Goal: Transaction & Acquisition: Purchase product/service

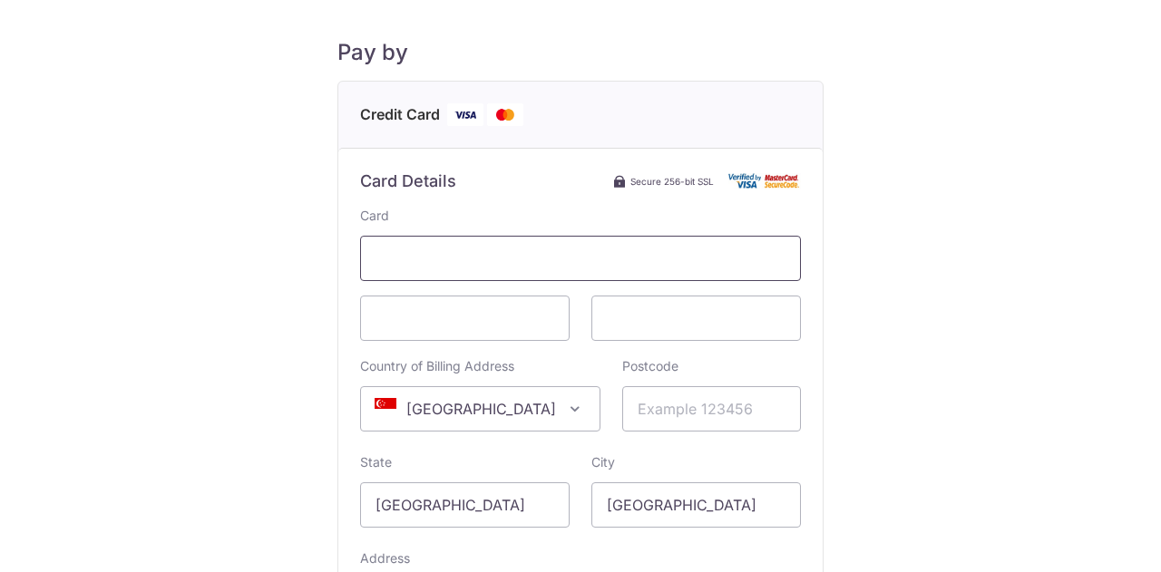
scroll to position [209, 0]
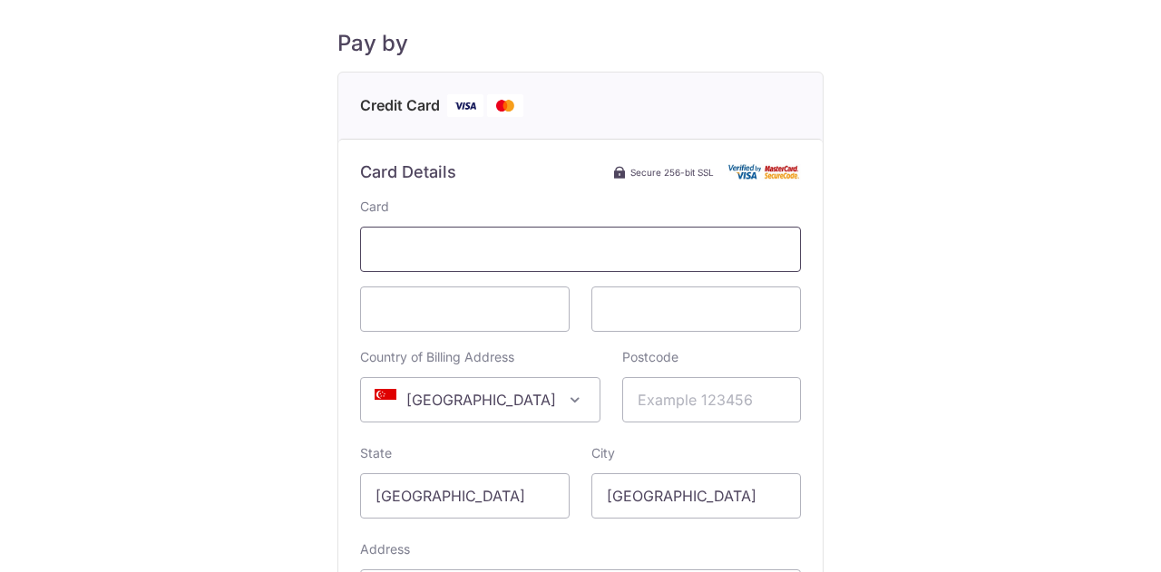
click at [369, 246] on span at bounding box center [580, 249] width 441 height 45
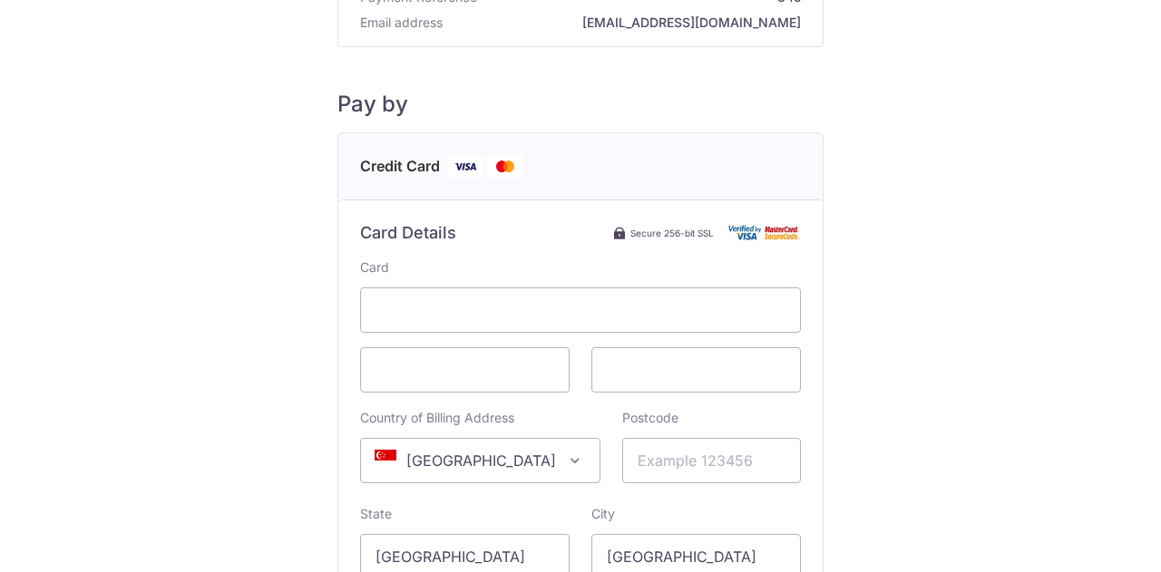
scroll to position [149, 0]
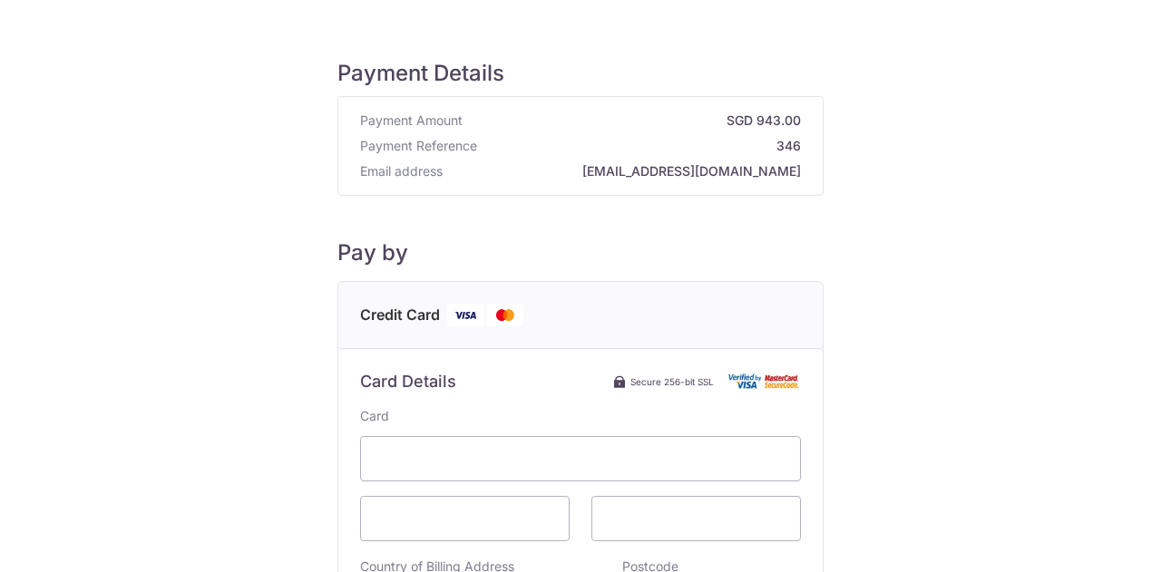
scroll to position [170, 0]
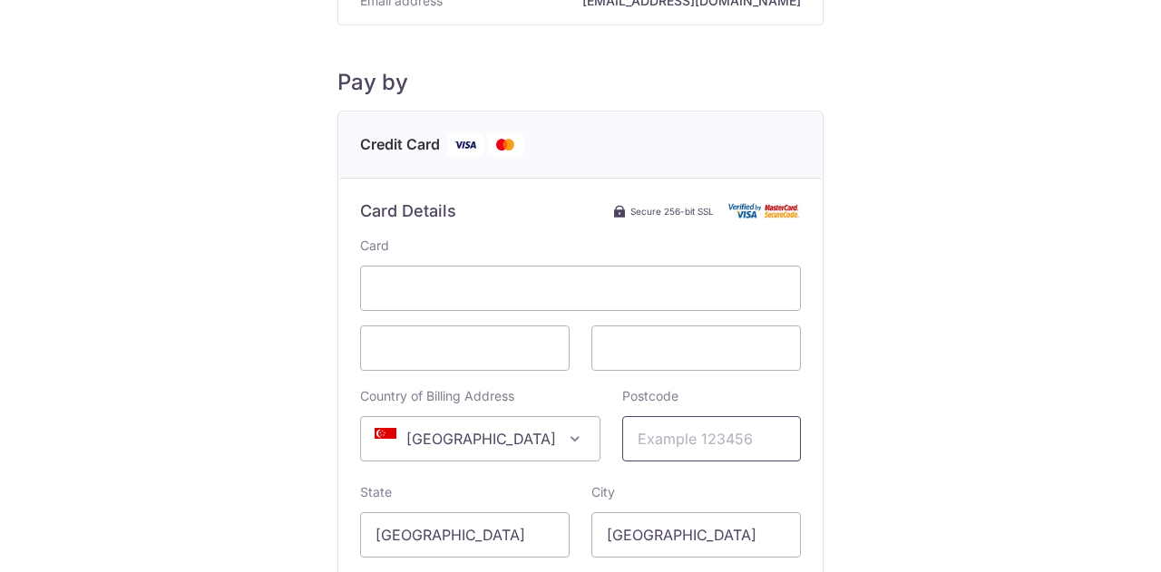
click at [644, 458] on input "Postcode" at bounding box center [711, 438] width 179 height 45
type input "239588"
type input "2 Irwell Hill, 07-04"
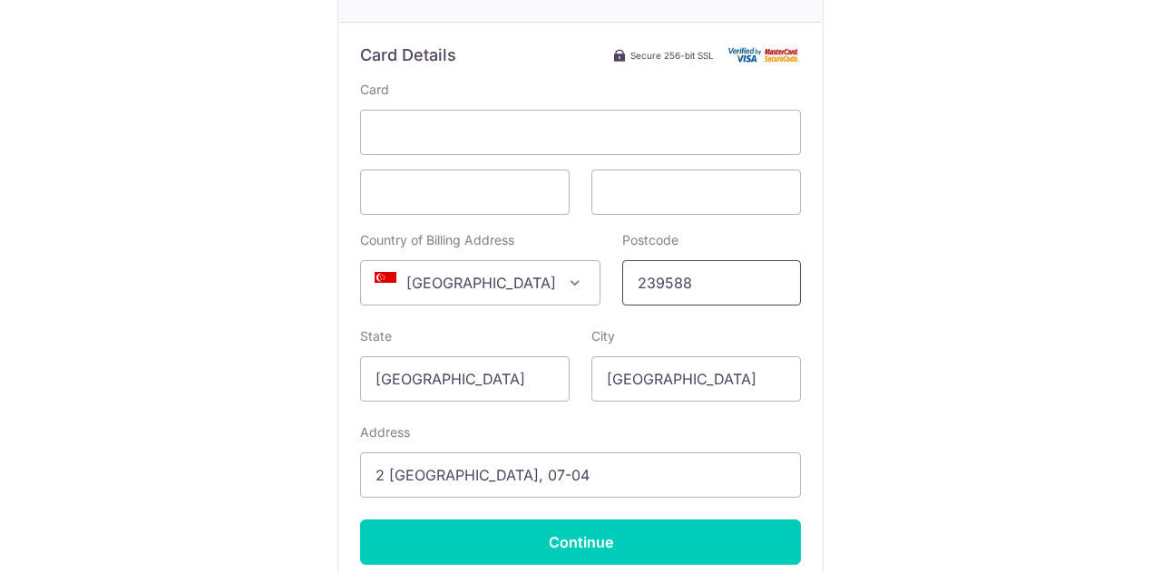
scroll to position [458, 0]
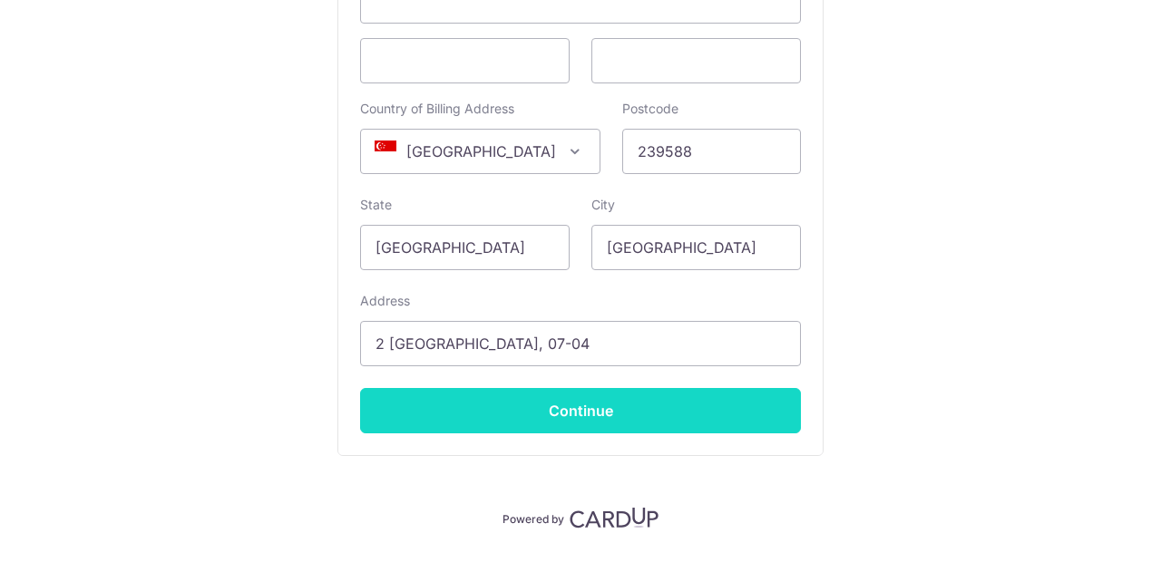
click at [570, 415] on input "Continue" at bounding box center [580, 410] width 441 height 45
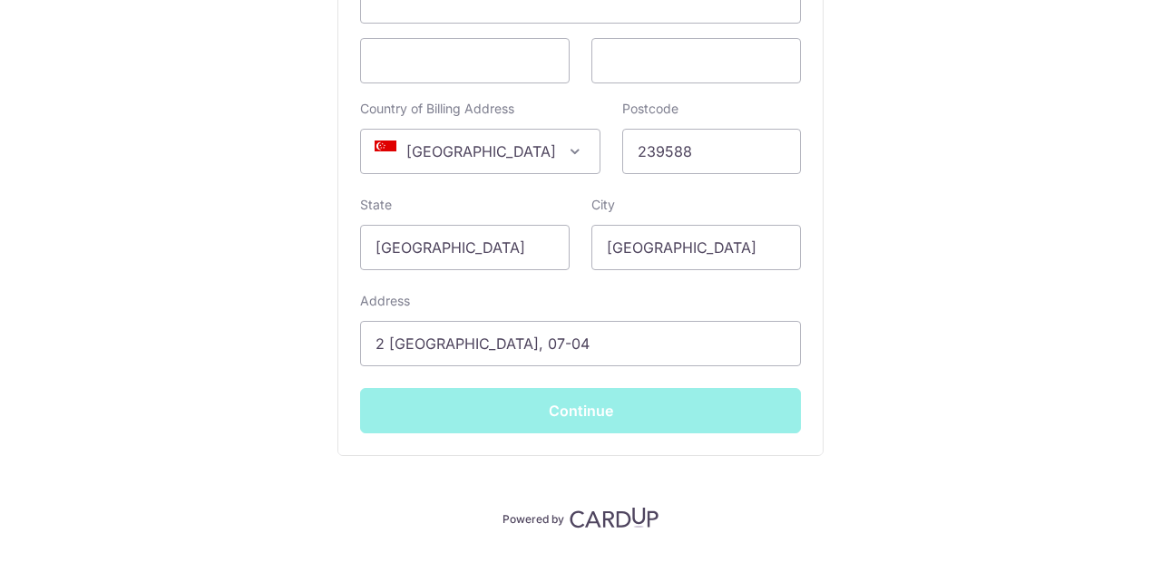
type input "**** 8237"
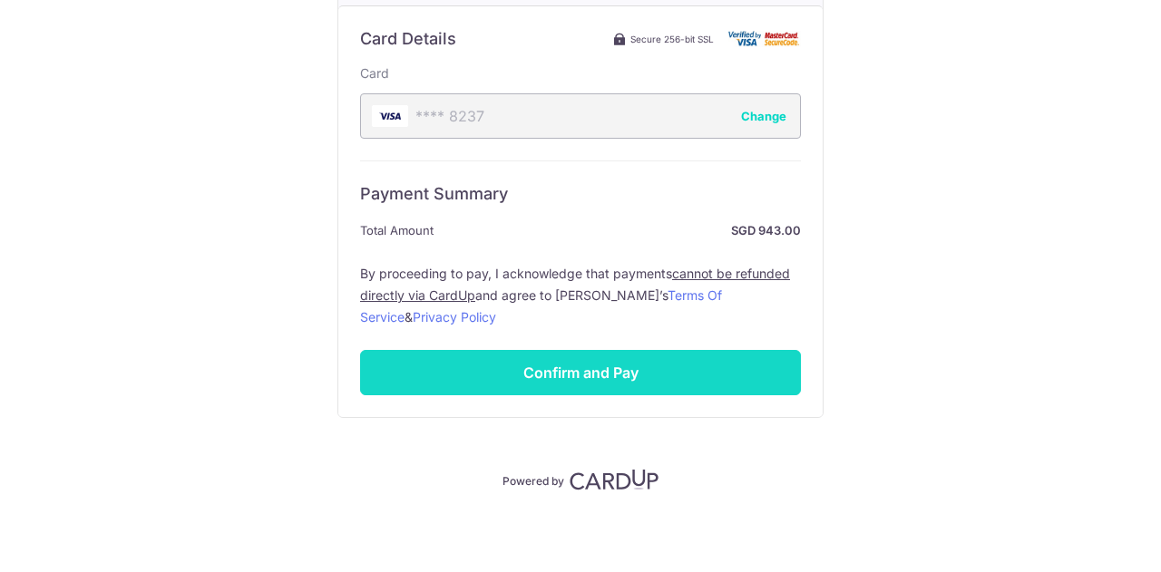
click at [557, 374] on input "Confirm and Pay" at bounding box center [580, 372] width 441 height 45
